Goal: Task Accomplishment & Management: Manage account settings

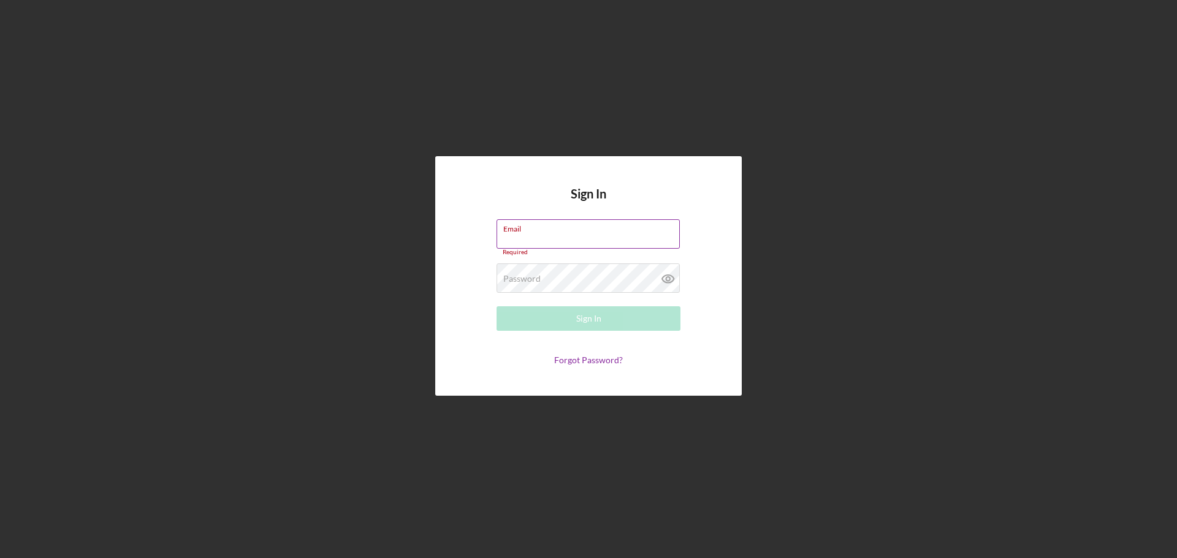
drag, startPoint x: 528, startPoint y: 228, endPoint x: 537, endPoint y: 234, distance: 11.0
click at [530, 229] on label "Email" at bounding box center [591, 226] width 177 height 13
click at [530, 229] on input "Email" at bounding box center [587, 233] width 183 height 29
click at [554, 238] on input "Email" at bounding box center [587, 233] width 183 height 29
type input "[EMAIL_ADDRESS][DOMAIN_NAME]"
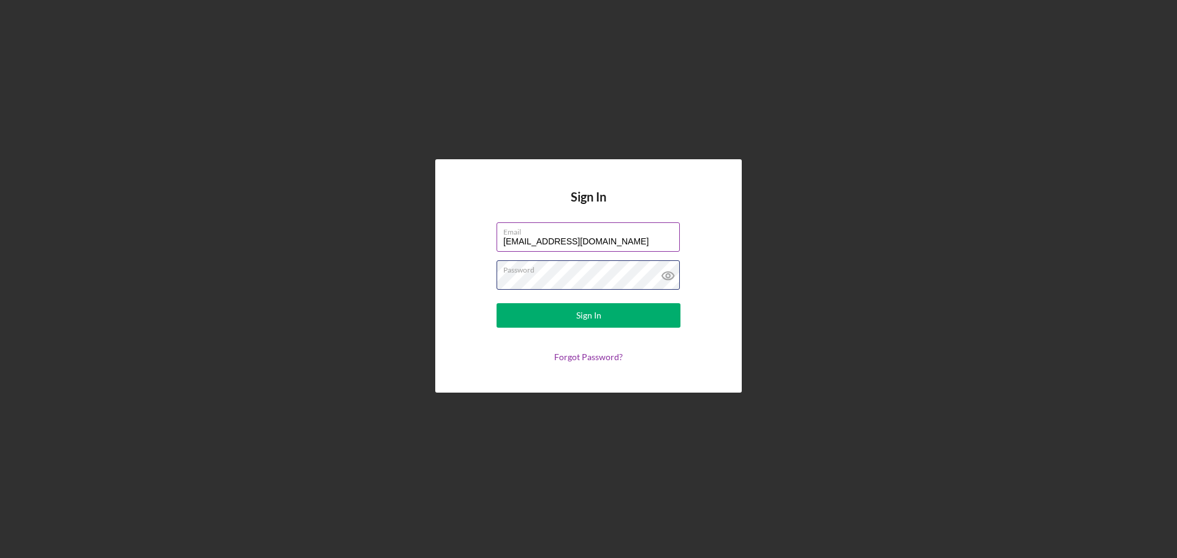
click at [496, 303] on button "Sign In" at bounding box center [588, 315] width 184 height 25
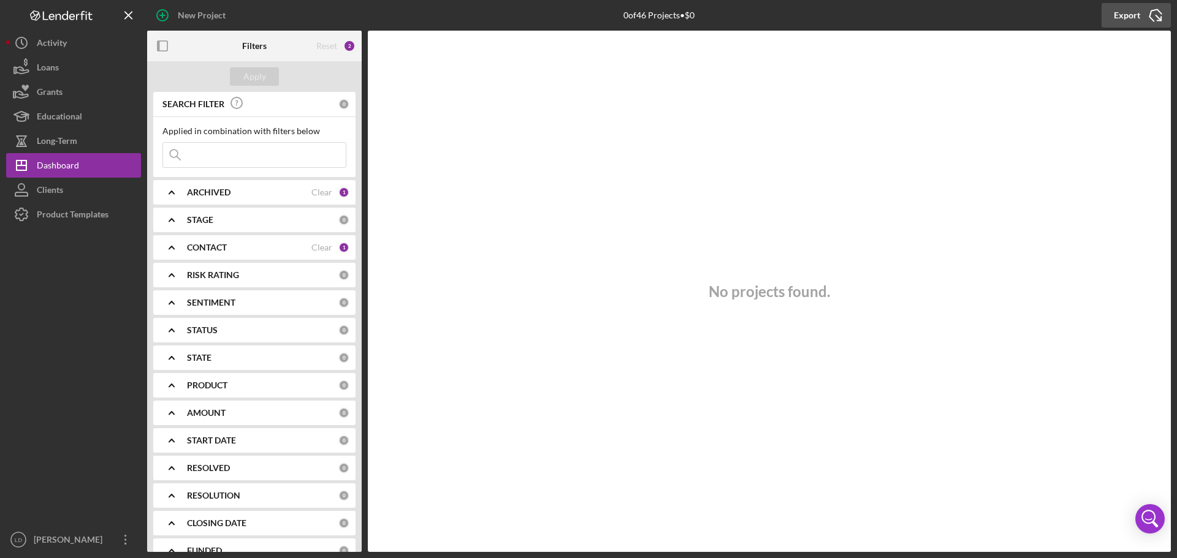
click at [1131, 13] on div "Export" at bounding box center [1127, 15] width 26 height 25
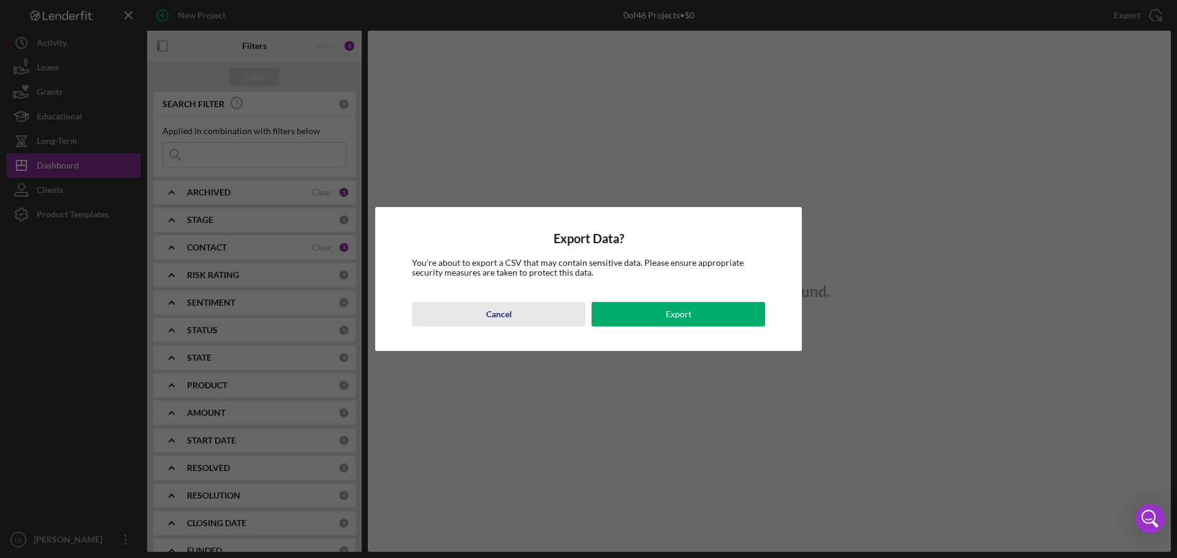
drag, startPoint x: 498, startPoint y: 316, endPoint x: 608, endPoint y: 291, distance: 113.1
click at [503, 316] on div "Cancel" at bounding box center [499, 314] width 26 height 25
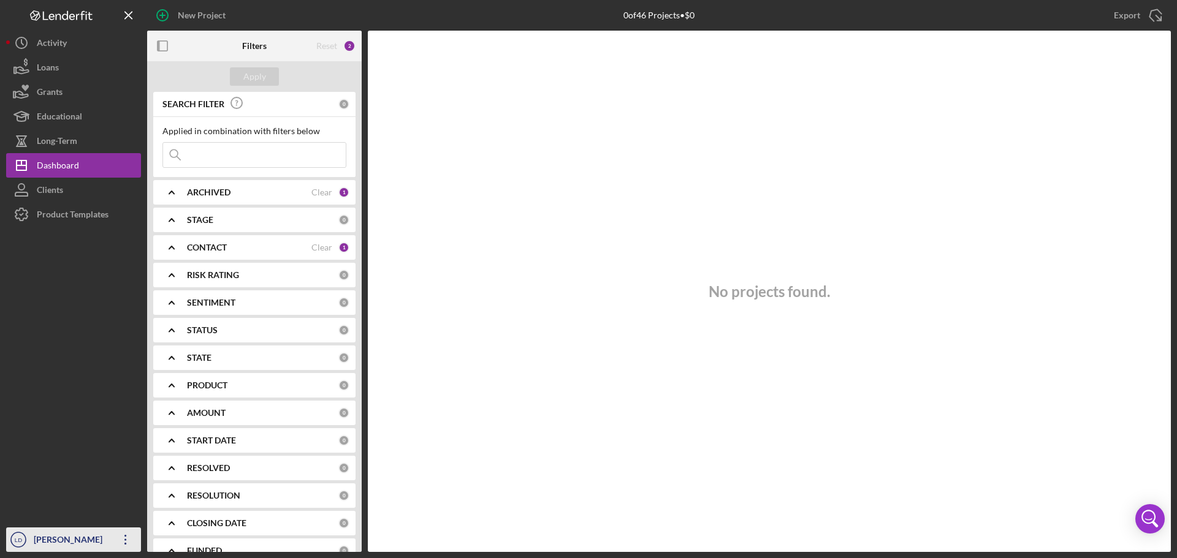
click at [72, 549] on div "[PERSON_NAME]" at bounding box center [71, 542] width 80 height 28
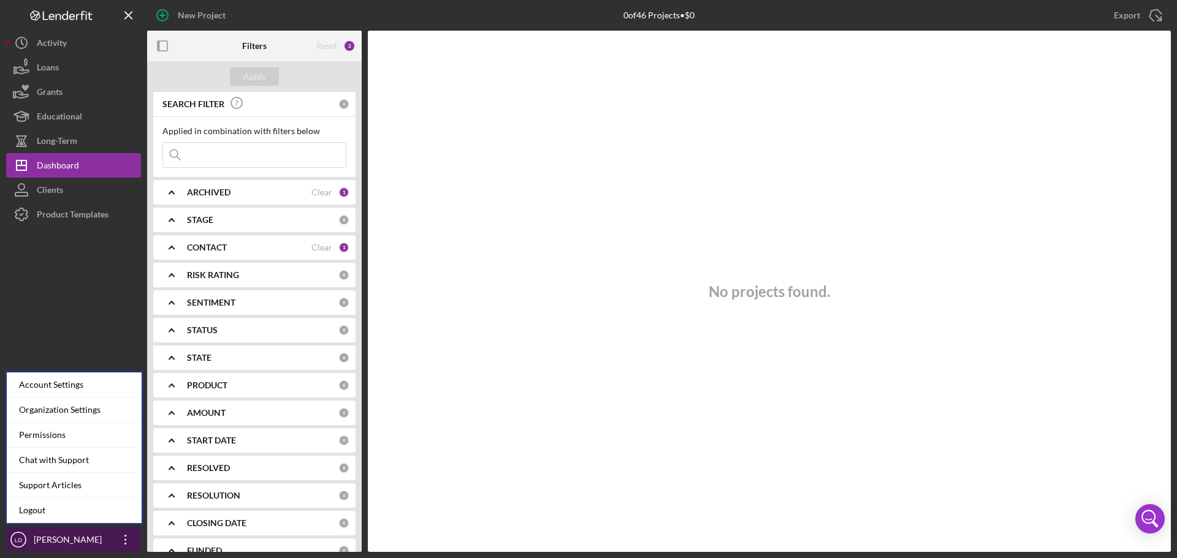
click at [50, 537] on div "[PERSON_NAME]" at bounding box center [71, 542] width 80 height 28
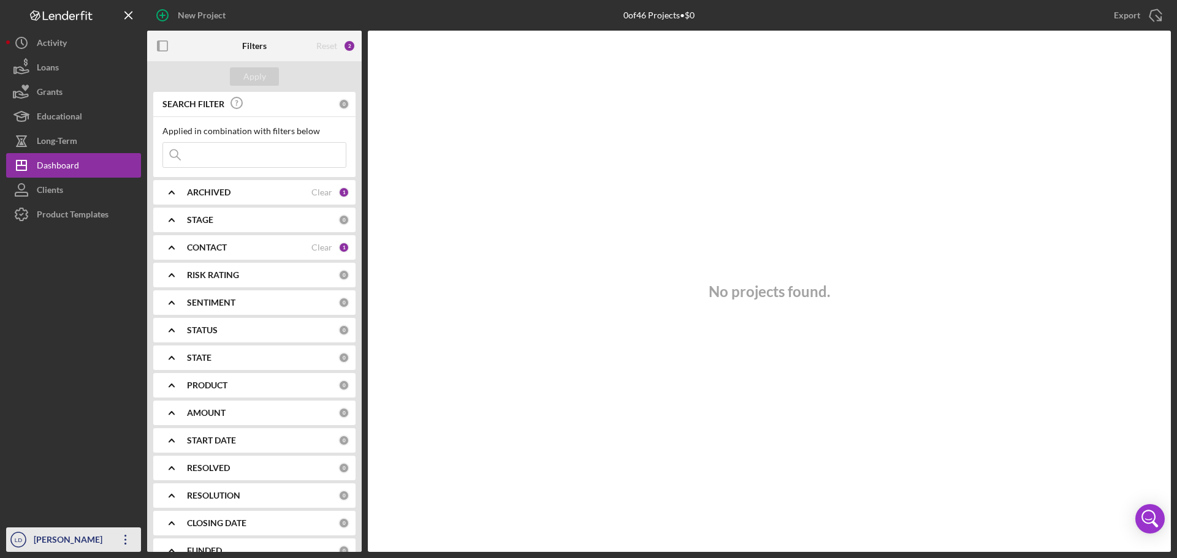
click at [50, 537] on div "[PERSON_NAME]" at bounding box center [71, 542] width 80 height 28
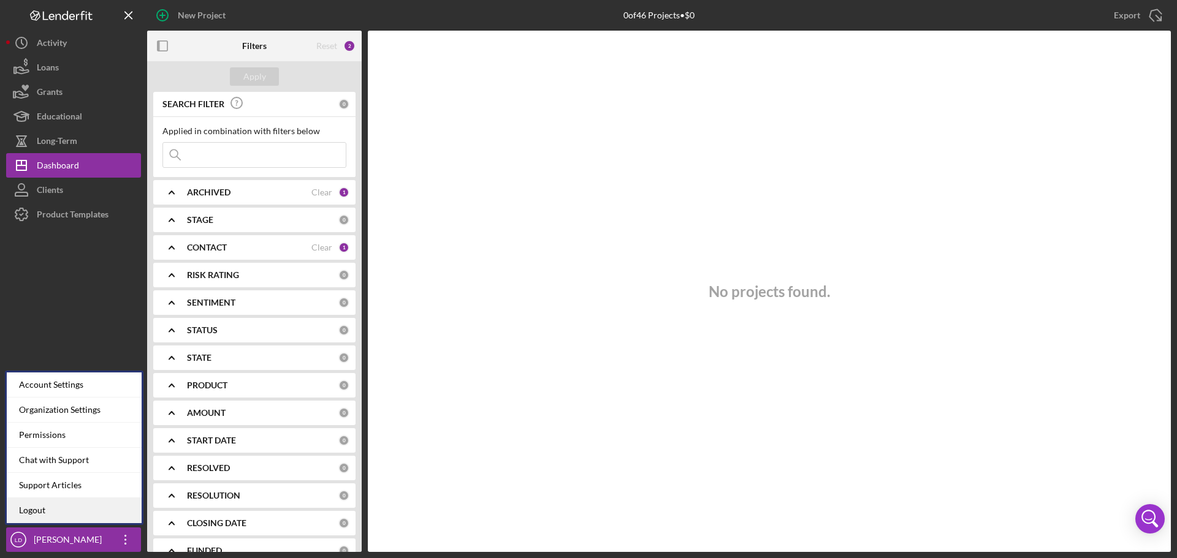
click at [35, 513] on link "Logout" at bounding box center [74, 510] width 135 height 25
